Goal: Transaction & Acquisition: Book appointment/travel/reservation

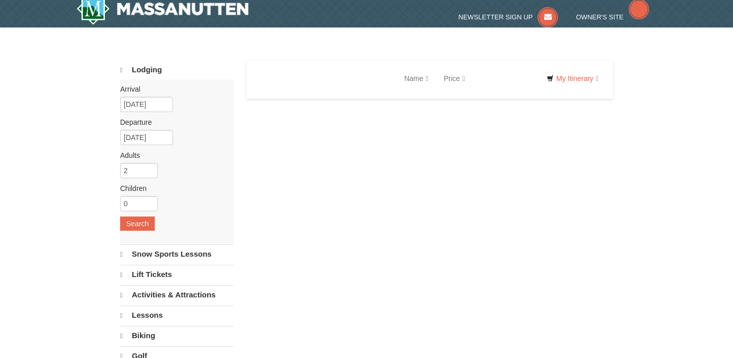
select select "10"
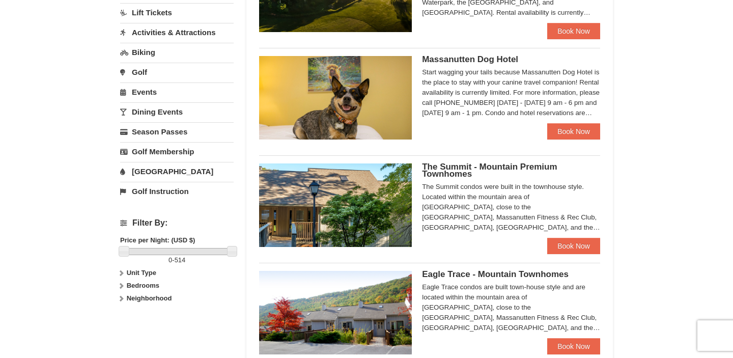
scroll to position [270, 0]
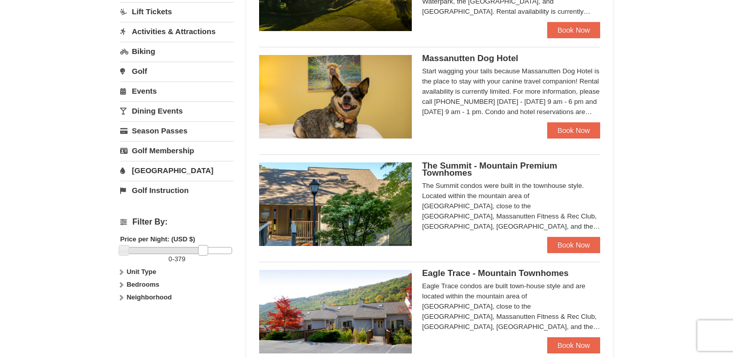
drag, startPoint x: 231, startPoint y: 249, endPoint x: 202, endPoint y: 248, distance: 28.5
click at [202, 248] on link at bounding box center [203, 250] width 10 height 10
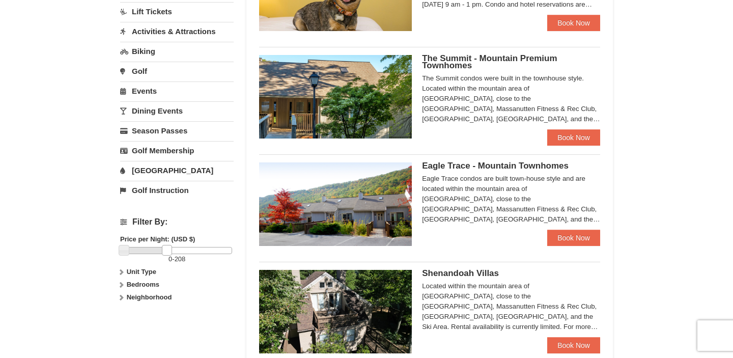
drag, startPoint x: 203, startPoint y: 252, endPoint x: 167, endPoint y: 250, distance: 36.2
click at [167, 250] on link at bounding box center [167, 250] width 10 height 10
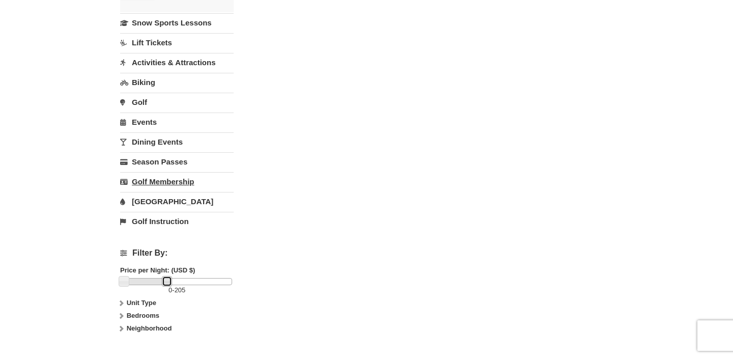
scroll to position [264, 0]
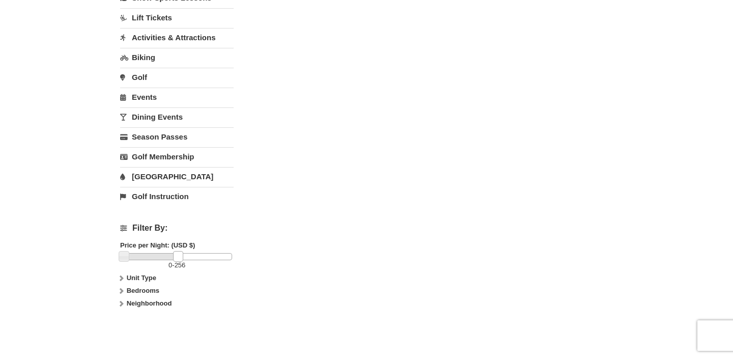
drag, startPoint x: 168, startPoint y: 258, endPoint x: 179, endPoint y: 258, distance: 11.2
click at [179, 258] on link at bounding box center [178, 256] width 10 height 10
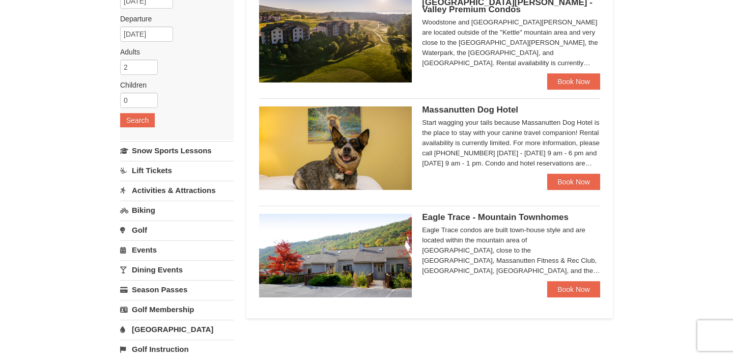
scroll to position [20, 0]
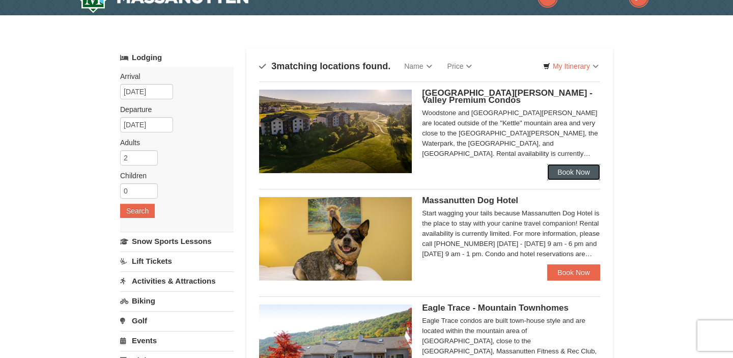
click at [564, 170] on link "Book Now" at bounding box center [573, 172] width 53 height 16
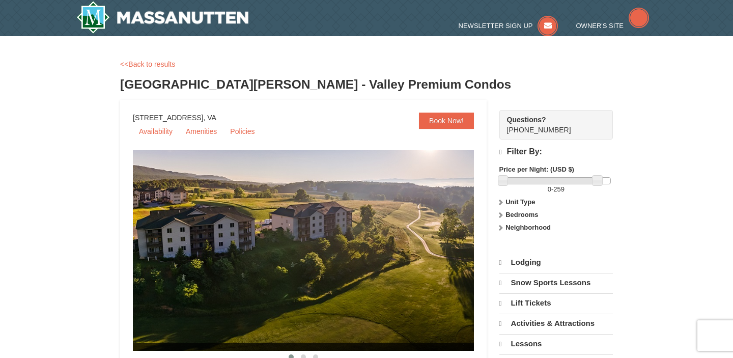
scroll to position [288, 0]
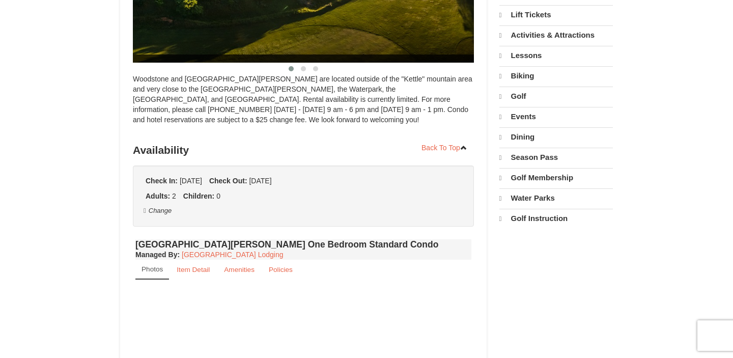
select select "10"
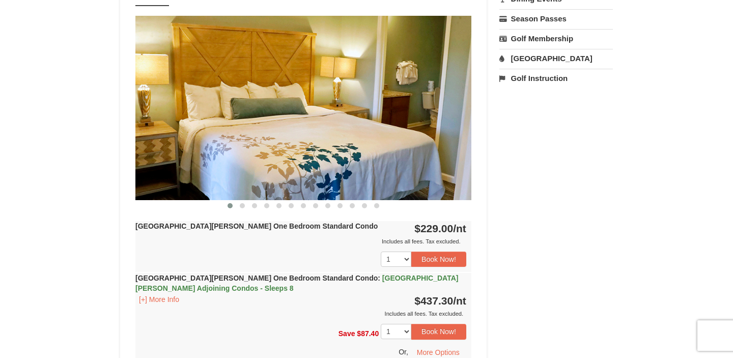
scroll to position [401, 0]
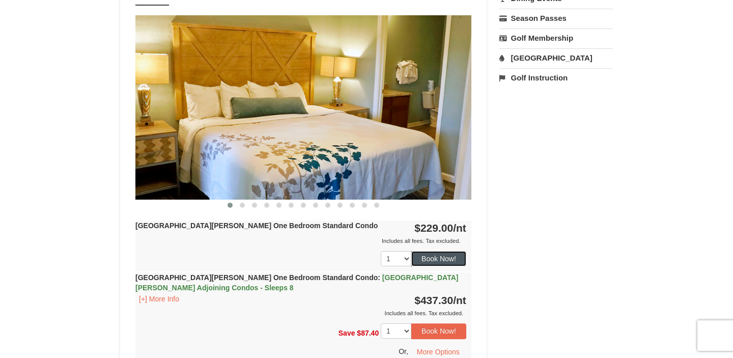
click at [433, 260] on button "Book Now!" at bounding box center [438, 258] width 55 height 15
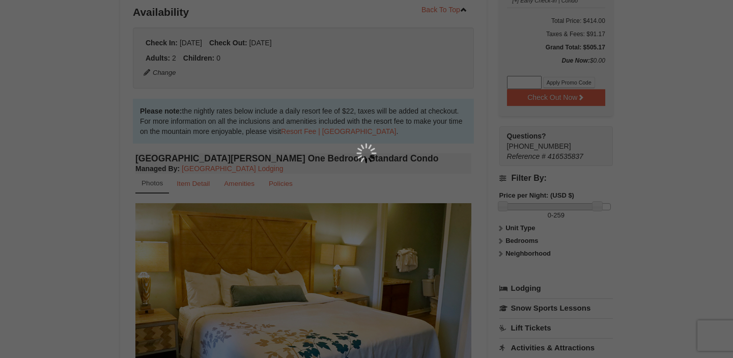
scroll to position [99, 0]
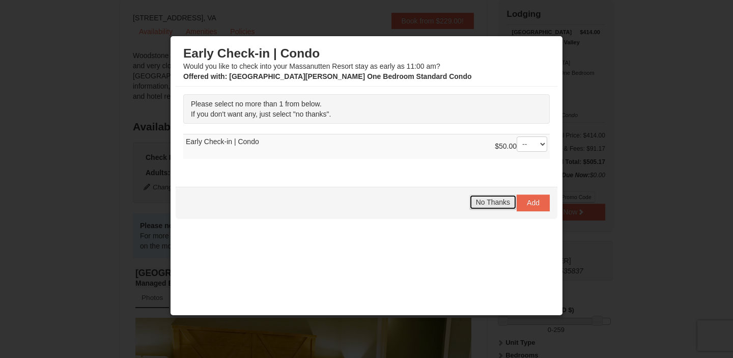
click at [495, 203] on span "No Thanks" at bounding box center [493, 202] width 34 height 8
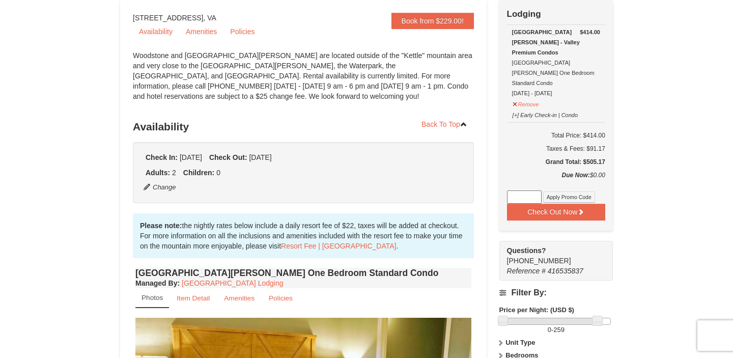
scroll to position [0, 0]
